Goal: Task Accomplishment & Management: Complete application form

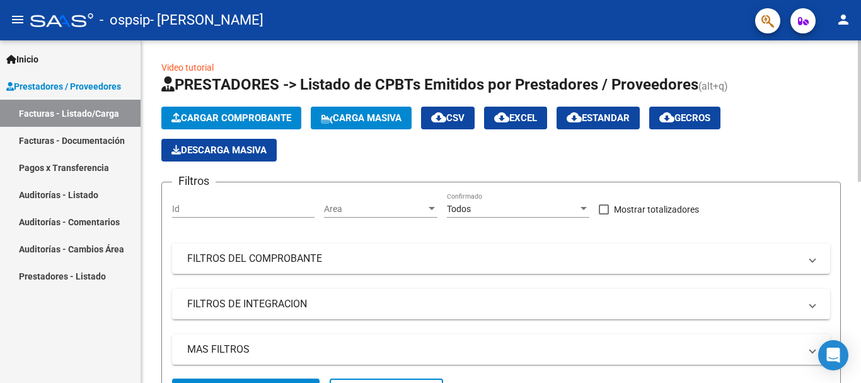
click at [254, 117] on span "Cargar Comprobante" at bounding box center [232, 117] width 120 height 11
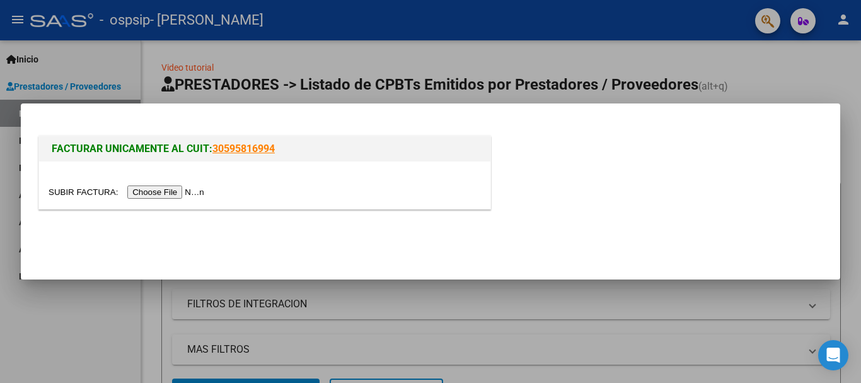
click at [194, 190] on input "file" at bounding box center [129, 191] width 160 height 13
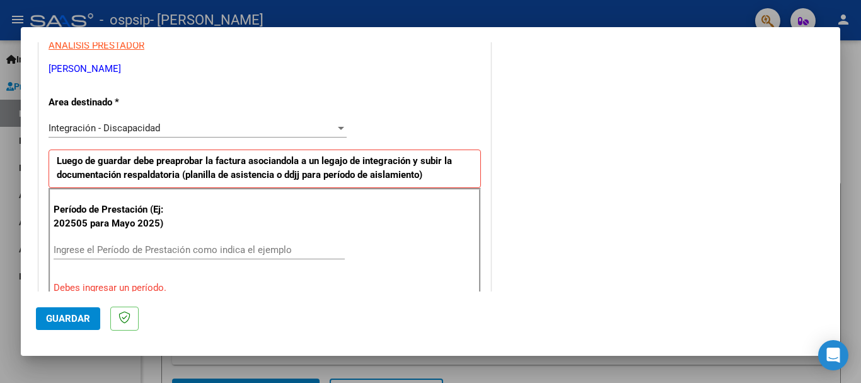
scroll to position [264, 0]
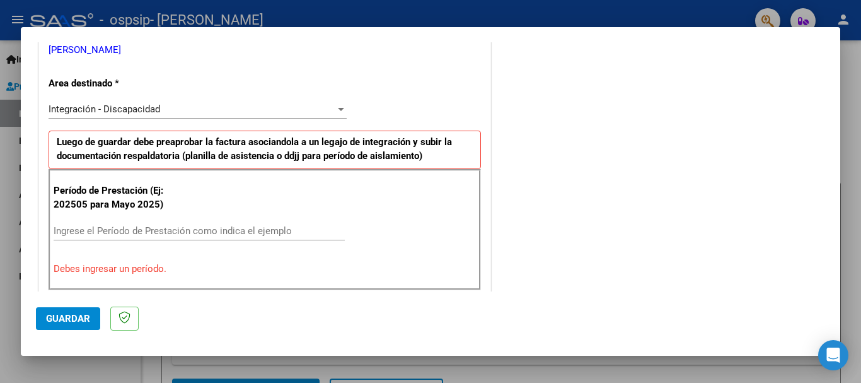
click at [150, 232] on input "Ingrese el Período de Prestación como indica el ejemplo" at bounding box center [199, 230] width 291 height 11
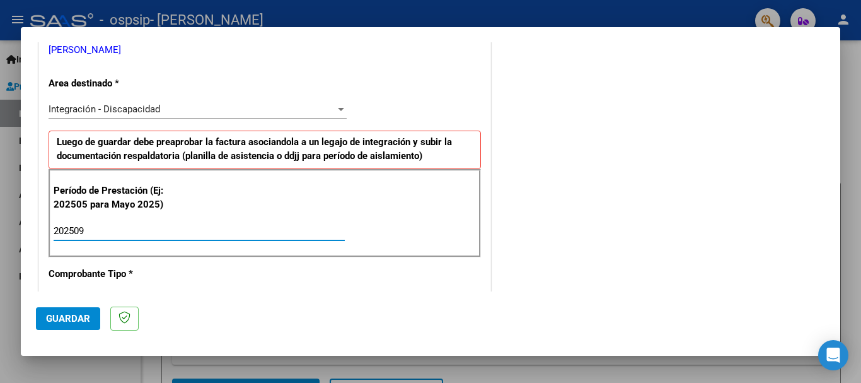
type input "202509"
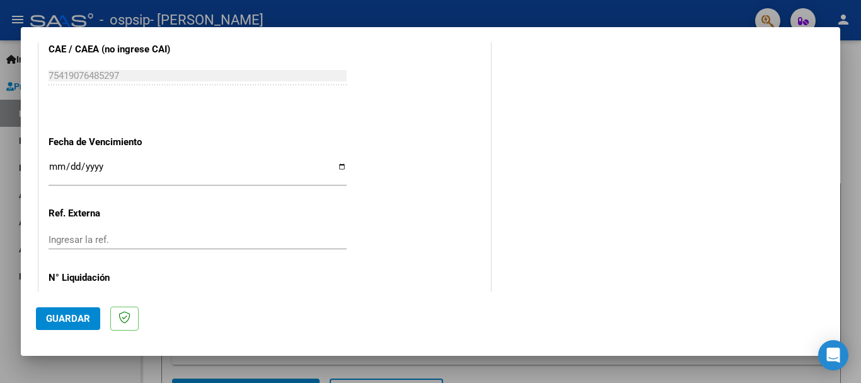
scroll to position [861, 0]
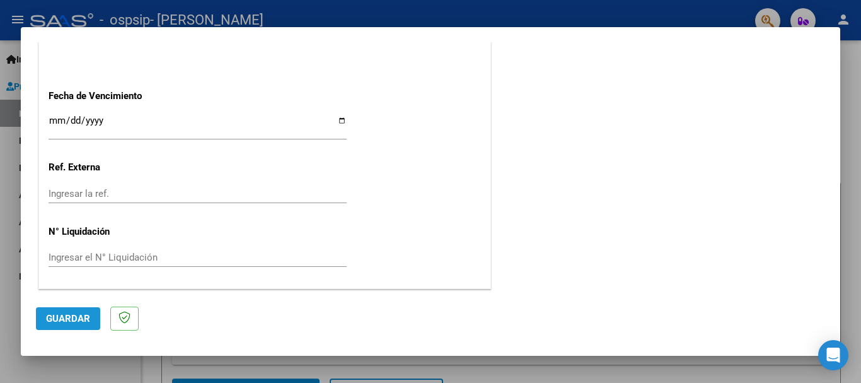
click at [78, 329] on button "Guardar" at bounding box center [68, 318] width 64 height 23
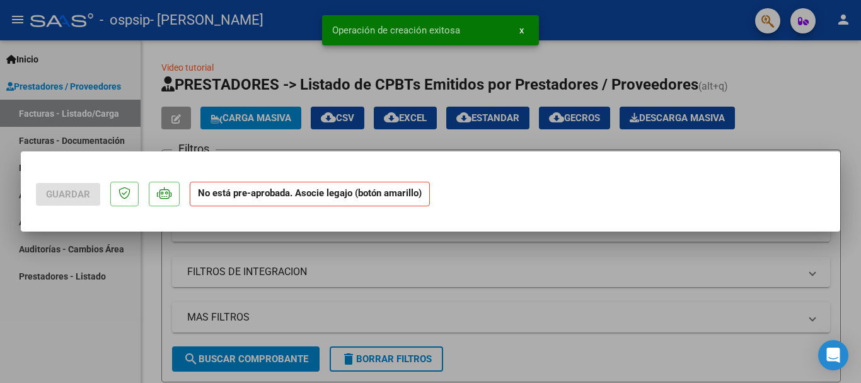
scroll to position [0, 0]
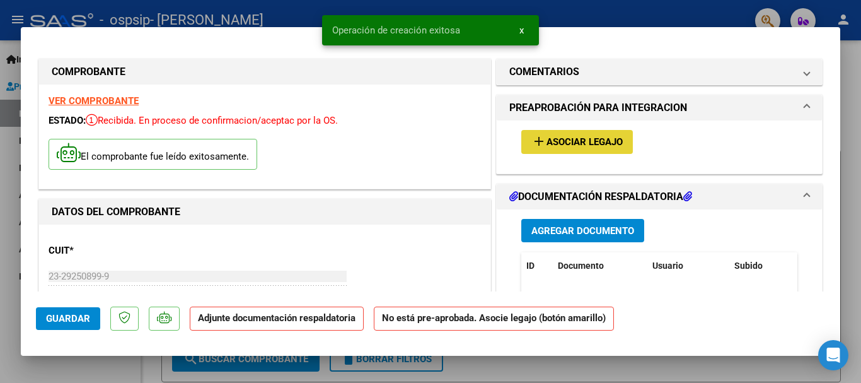
click at [550, 138] on span "Asociar Legajo" at bounding box center [585, 142] width 76 height 11
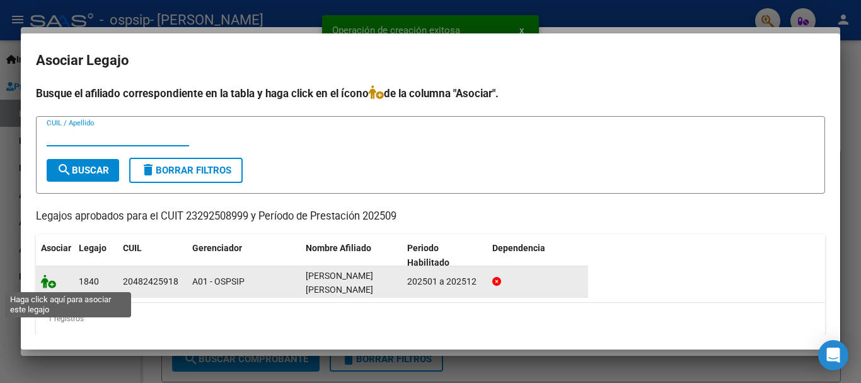
click at [50, 282] on icon at bounding box center [48, 281] width 15 height 14
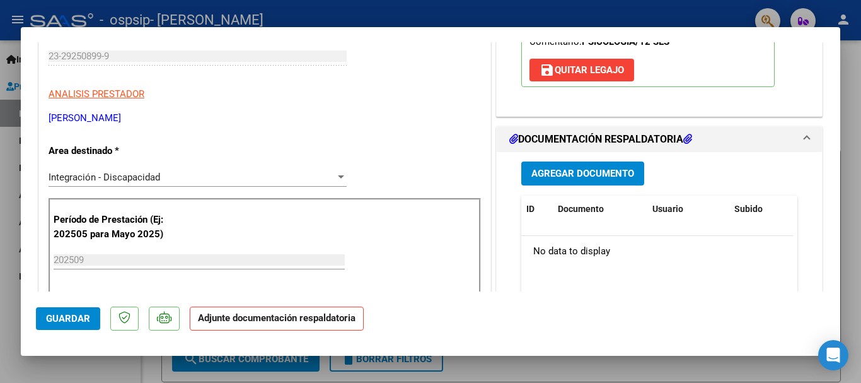
scroll to position [282, 0]
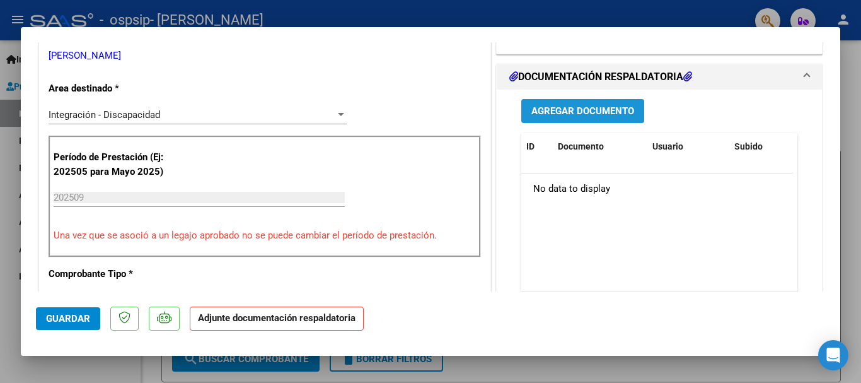
click at [598, 108] on span "Agregar Documento" at bounding box center [583, 111] width 103 height 11
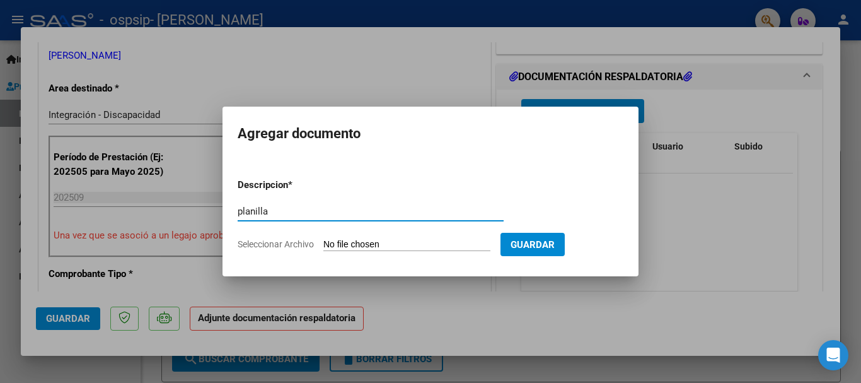
type input "planilla"
click at [355, 240] on input "Seleccionar Archivo" at bounding box center [406, 245] width 167 height 12
type input "C:\fakepath\PLANILLA ASISTENCIA [PERSON_NAME] [DATE].pdf"
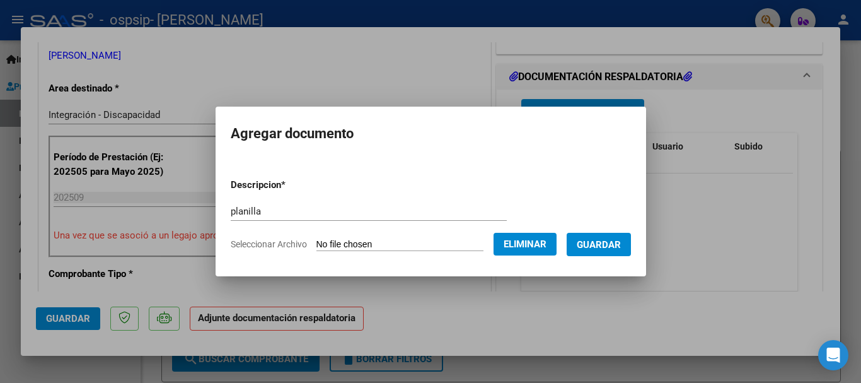
click at [605, 235] on button "Guardar" at bounding box center [599, 244] width 64 height 23
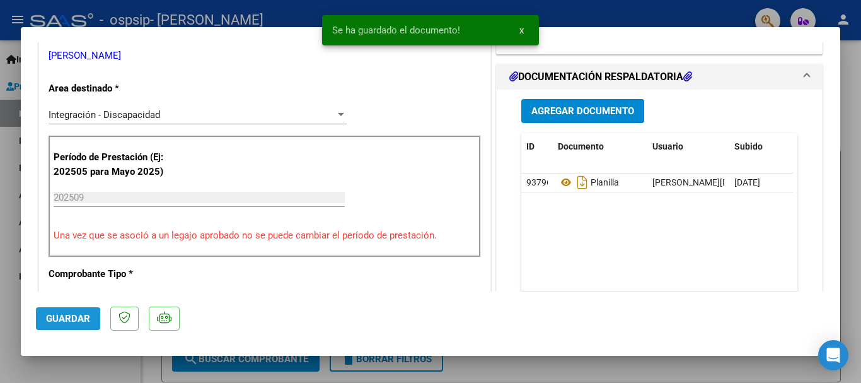
click at [85, 320] on span "Guardar" at bounding box center [68, 318] width 44 height 11
click at [85, 362] on div at bounding box center [430, 191] width 861 height 383
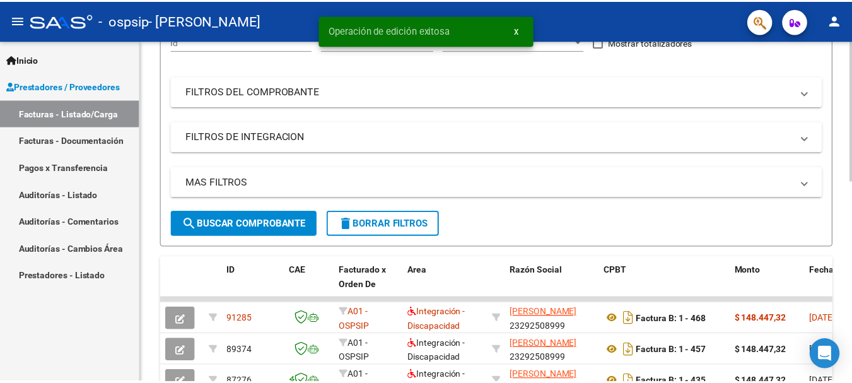
scroll to position [228, 0]
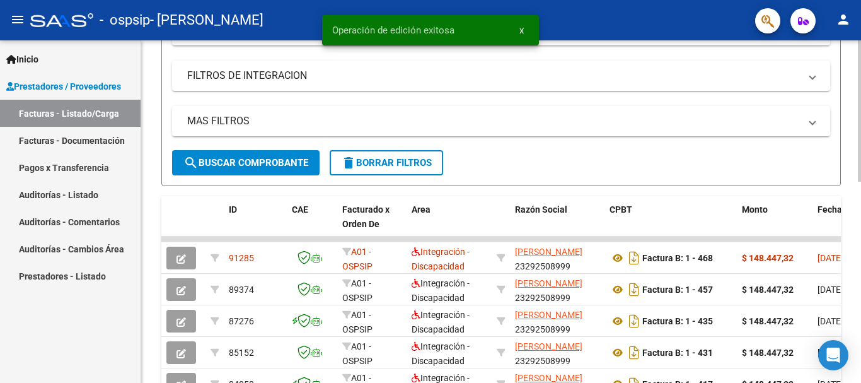
click at [861, 195] on div at bounding box center [859, 206] width 3 height 141
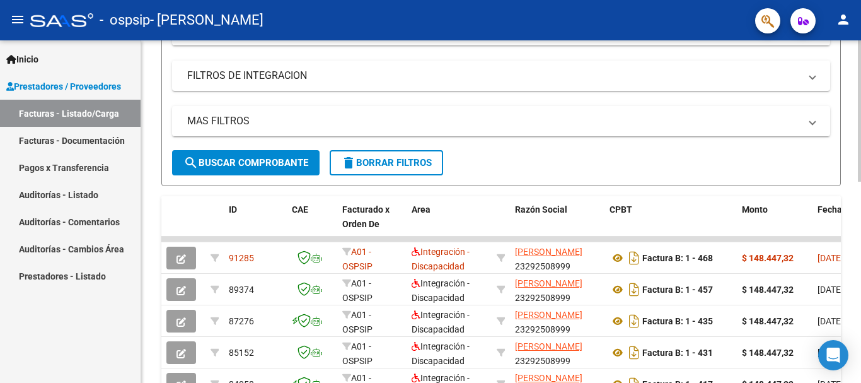
click at [861, 195] on div at bounding box center [859, 206] width 3 height 141
click at [848, 25] on mat-icon "person" at bounding box center [843, 19] width 15 height 15
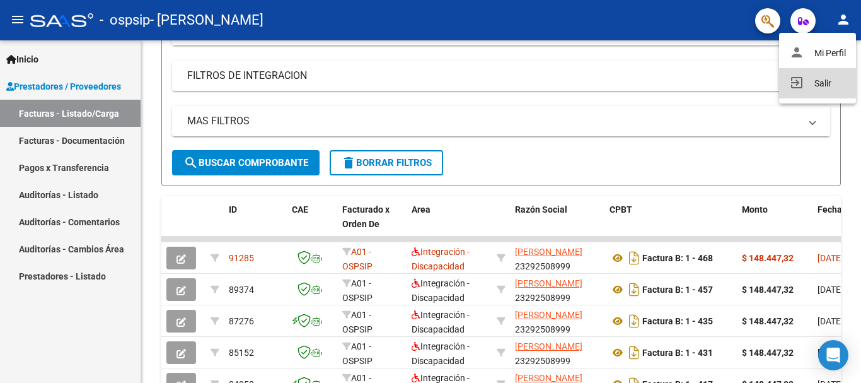
click at [808, 88] on button "exit_to_app Salir" at bounding box center [817, 83] width 77 height 30
